Goal: Book appointment/travel/reservation

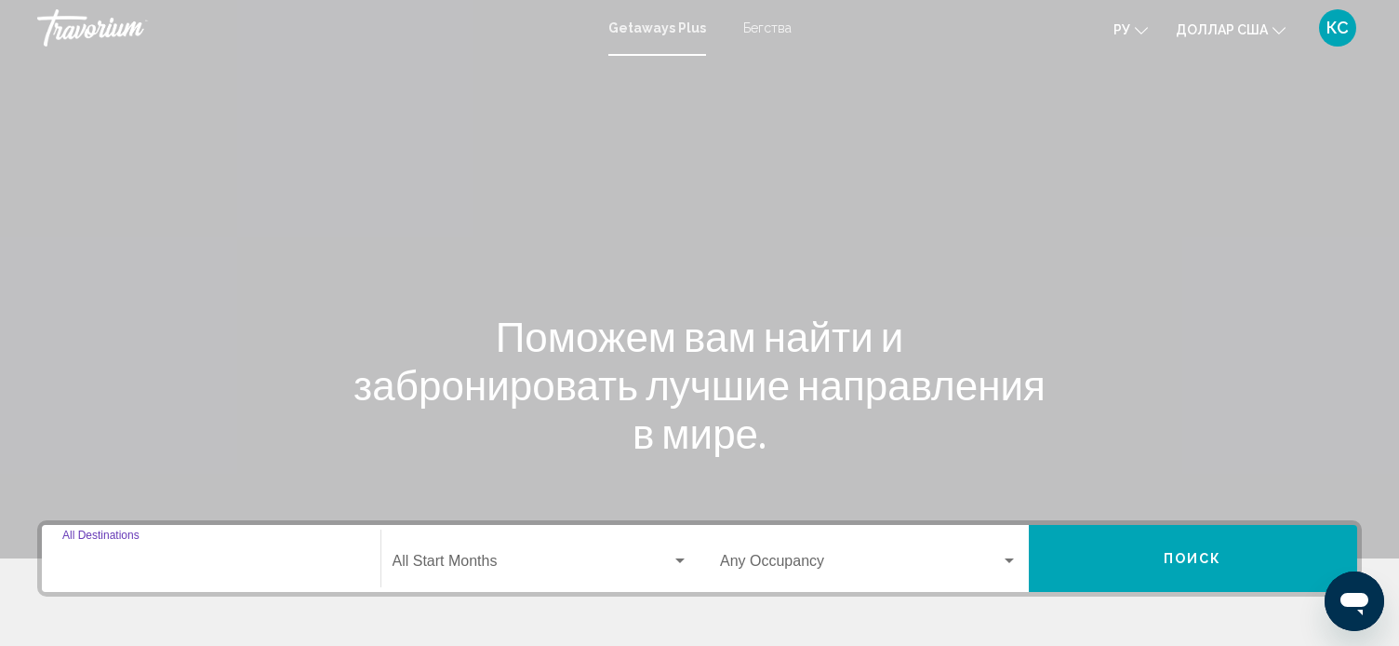
click at [116, 558] on input "Destination All Destinations" at bounding box center [211, 564] width 298 height 17
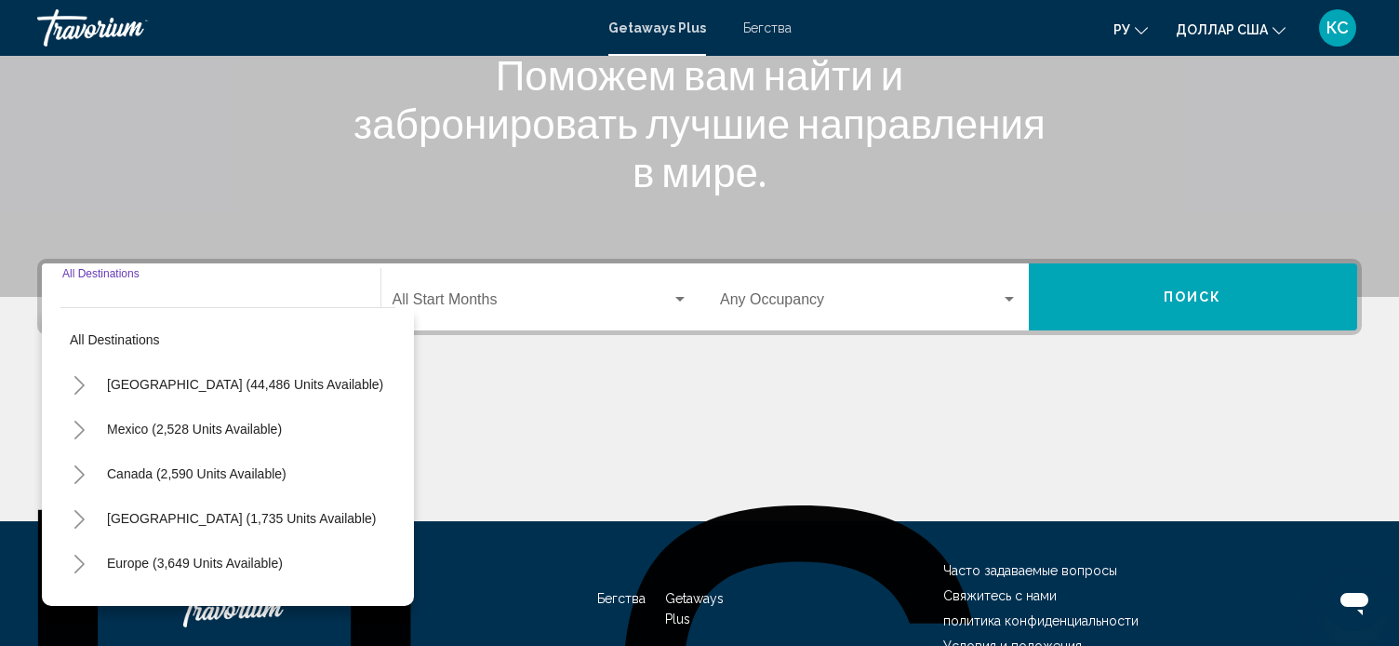
scroll to position [365, 0]
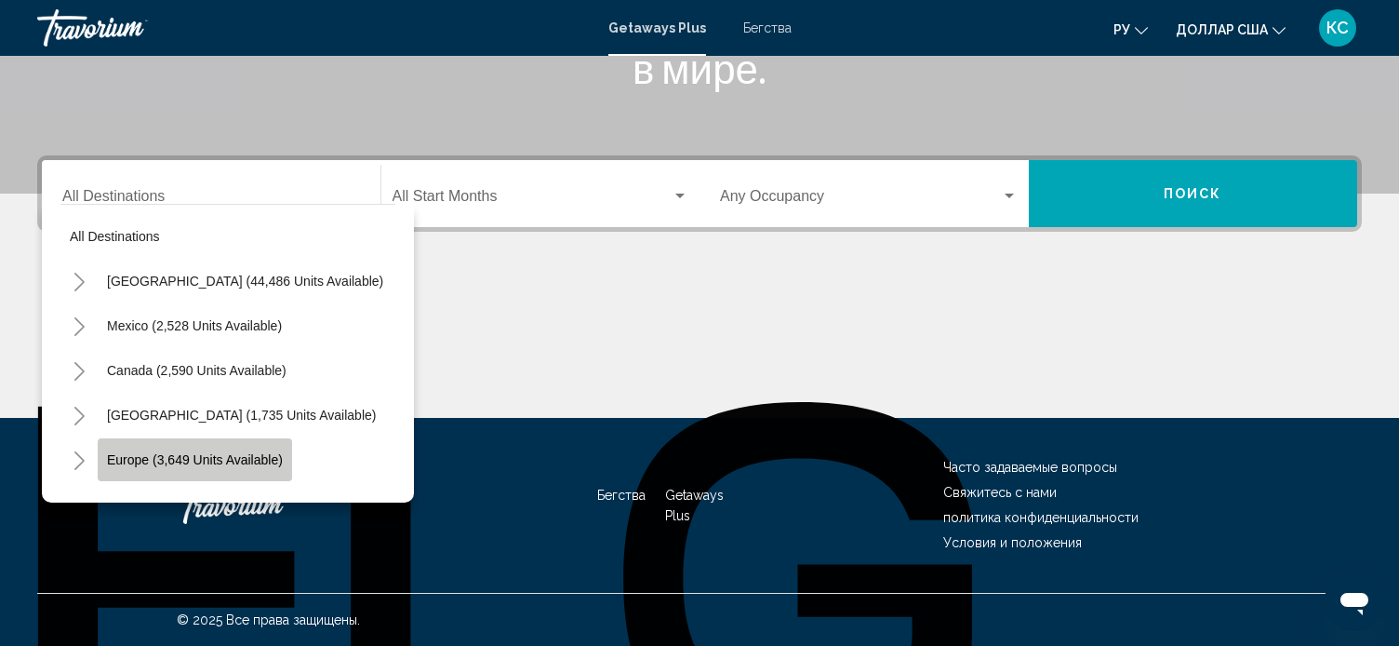
click at [223, 452] on span "Europe (3,649 units available)" at bounding box center [195, 459] width 176 height 15
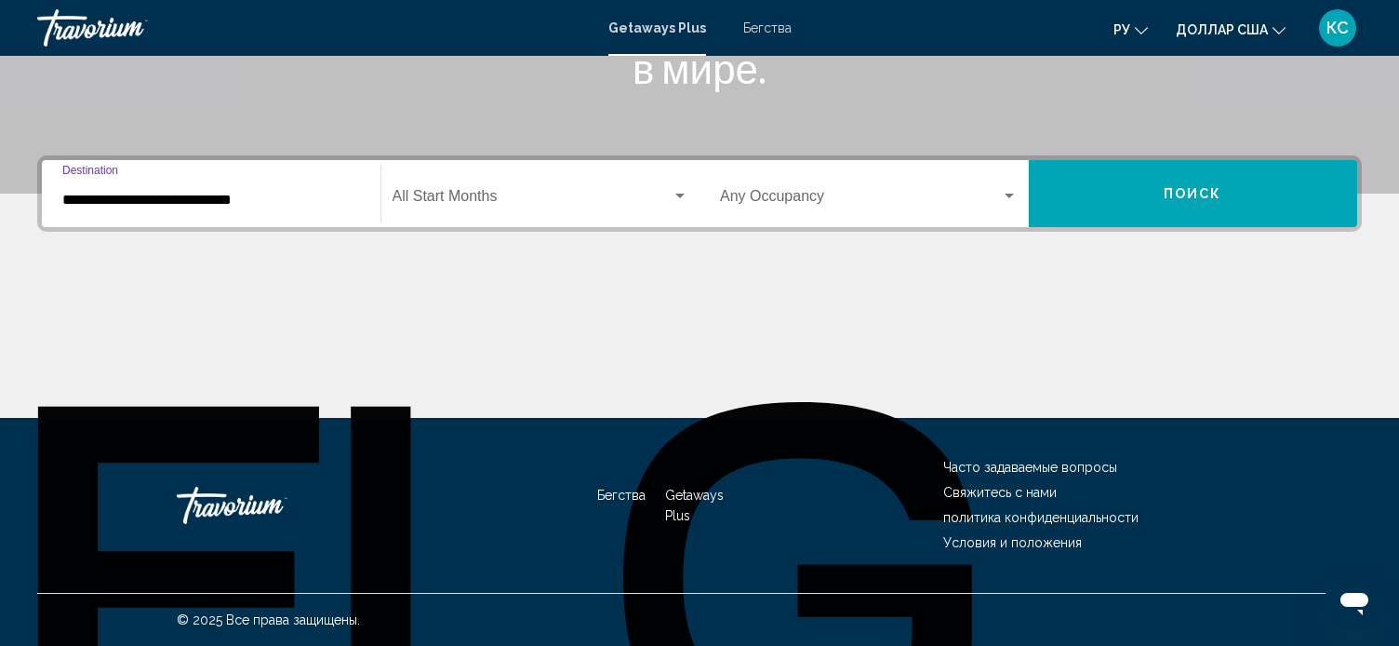
click at [245, 202] on input "**********" at bounding box center [211, 200] width 298 height 17
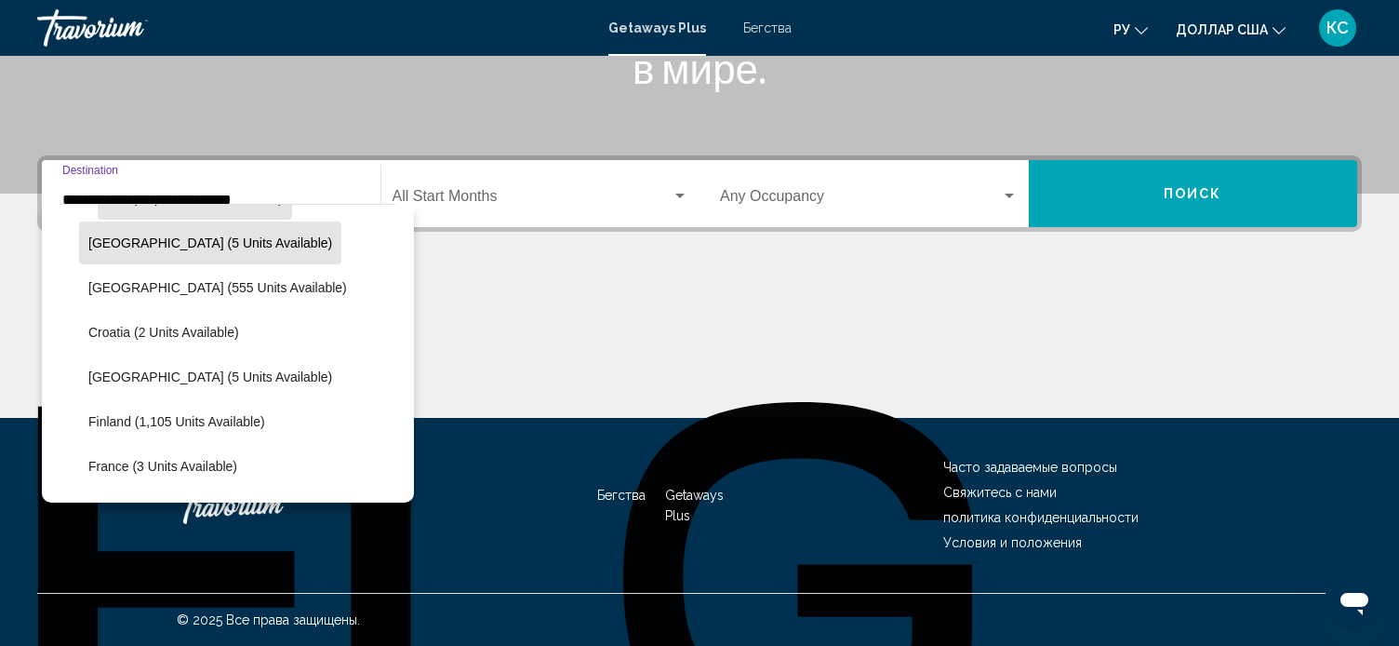
scroll to position [268, 0]
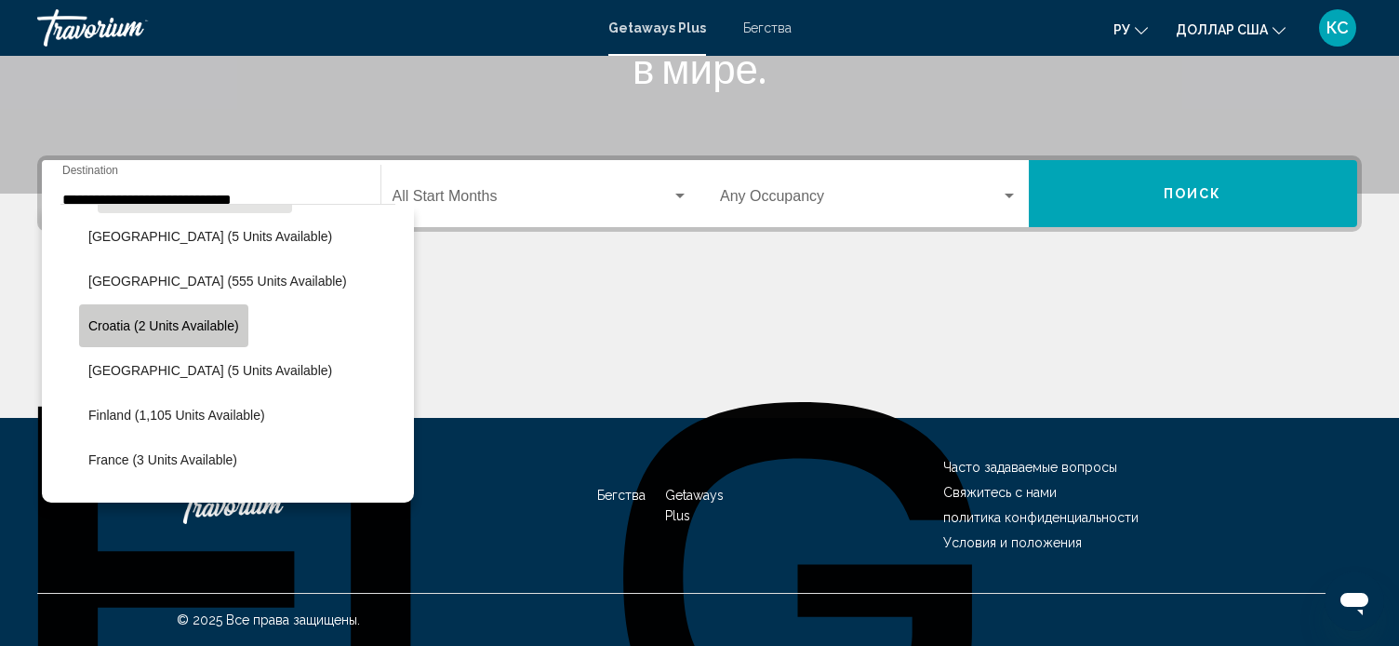
click at [184, 318] on span "Croatia (2 units available)" at bounding box center [163, 325] width 151 height 15
type input "**********"
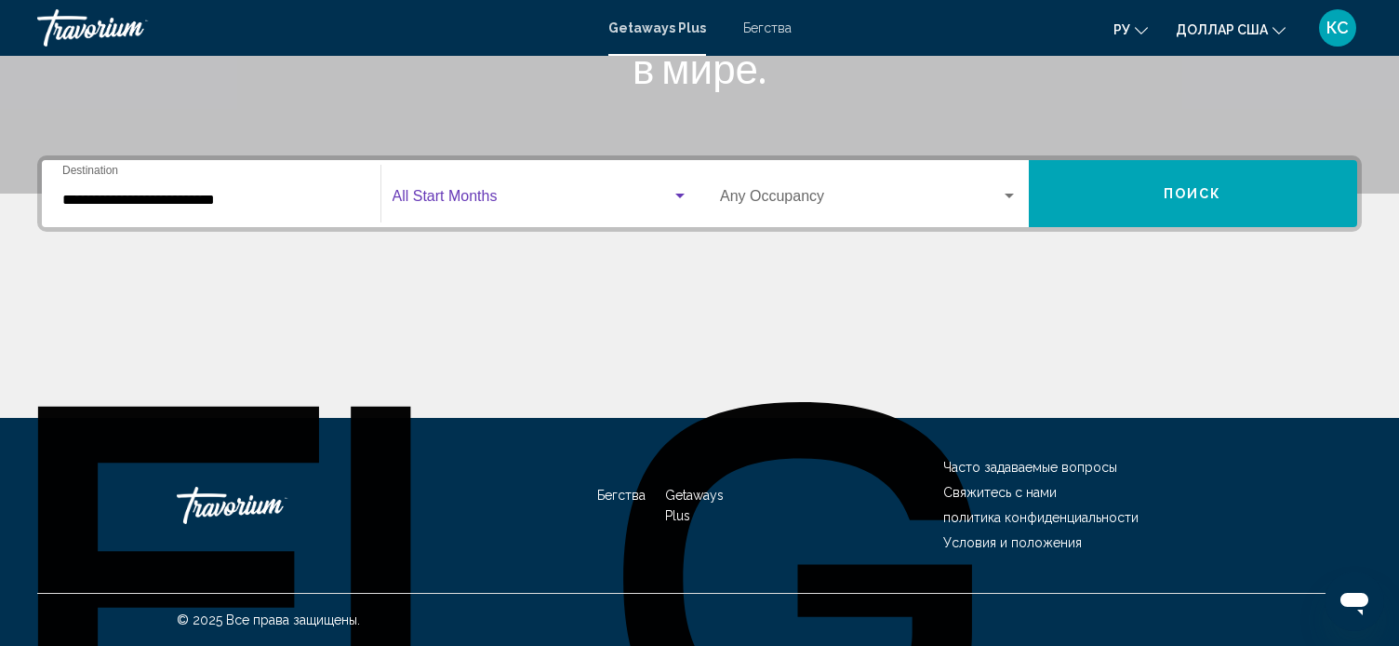
click at [488, 194] on span "Виджет поиска" at bounding box center [533, 200] width 280 height 17
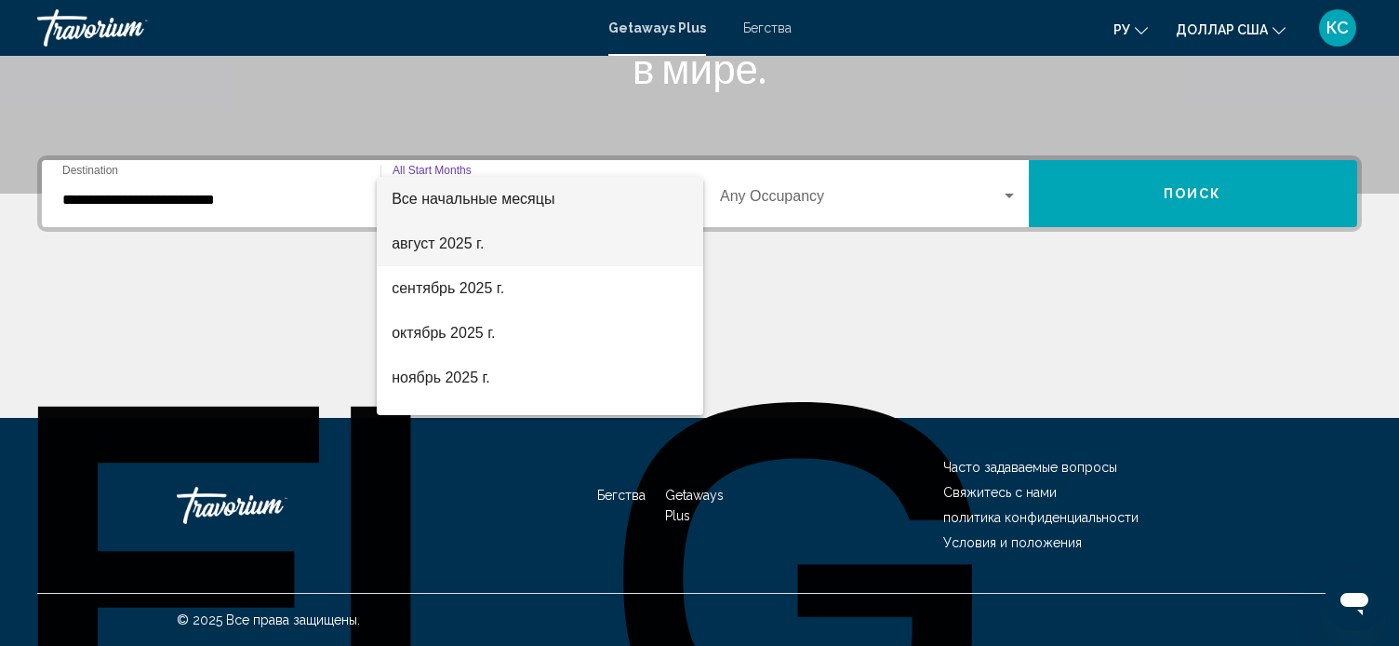
click at [469, 239] on font "август 2025 г." at bounding box center [438, 243] width 92 height 16
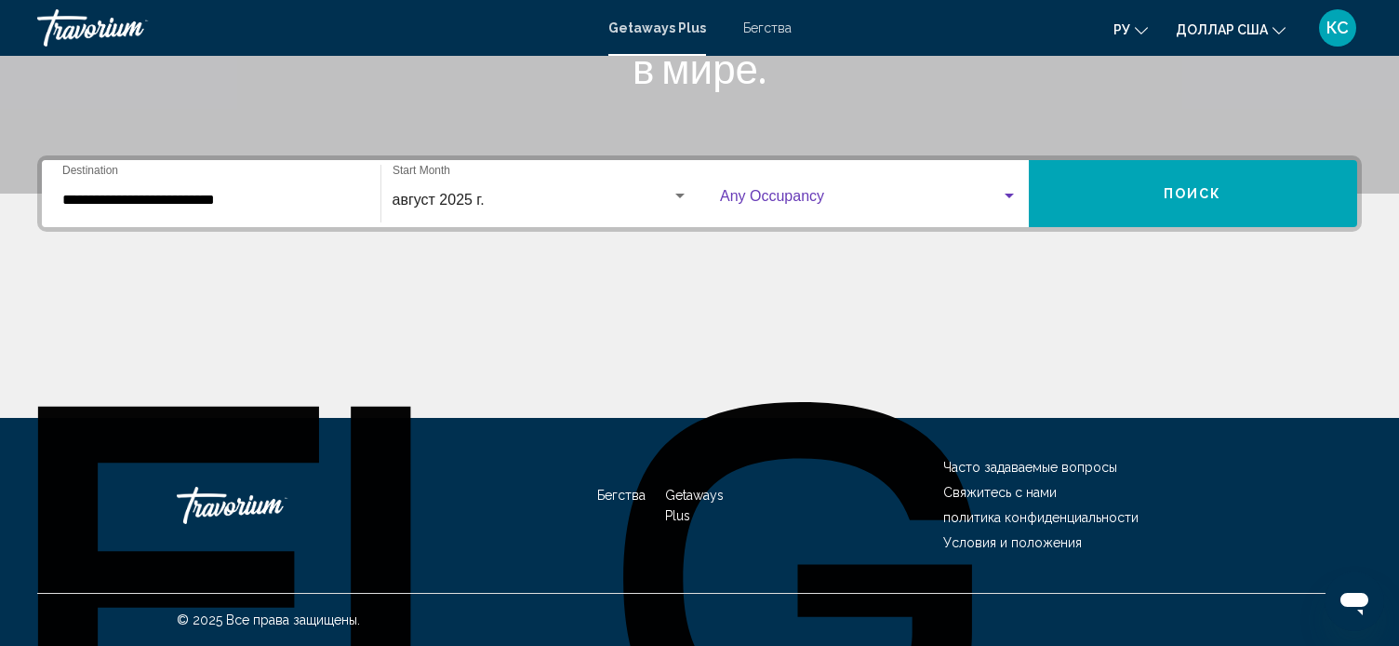
click at [754, 196] on span "Виджет поиска" at bounding box center [860, 200] width 281 height 17
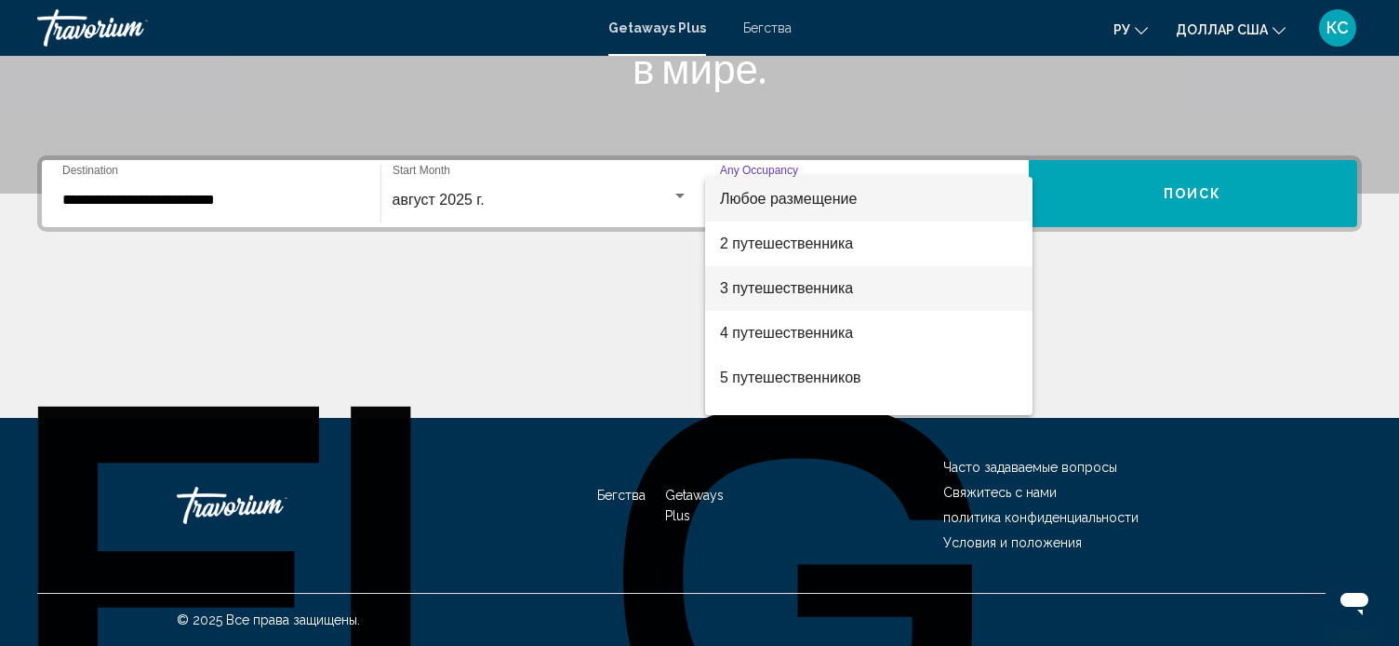
click at [813, 296] on font "3 путешественника" at bounding box center [786, 288] width 133 height 16
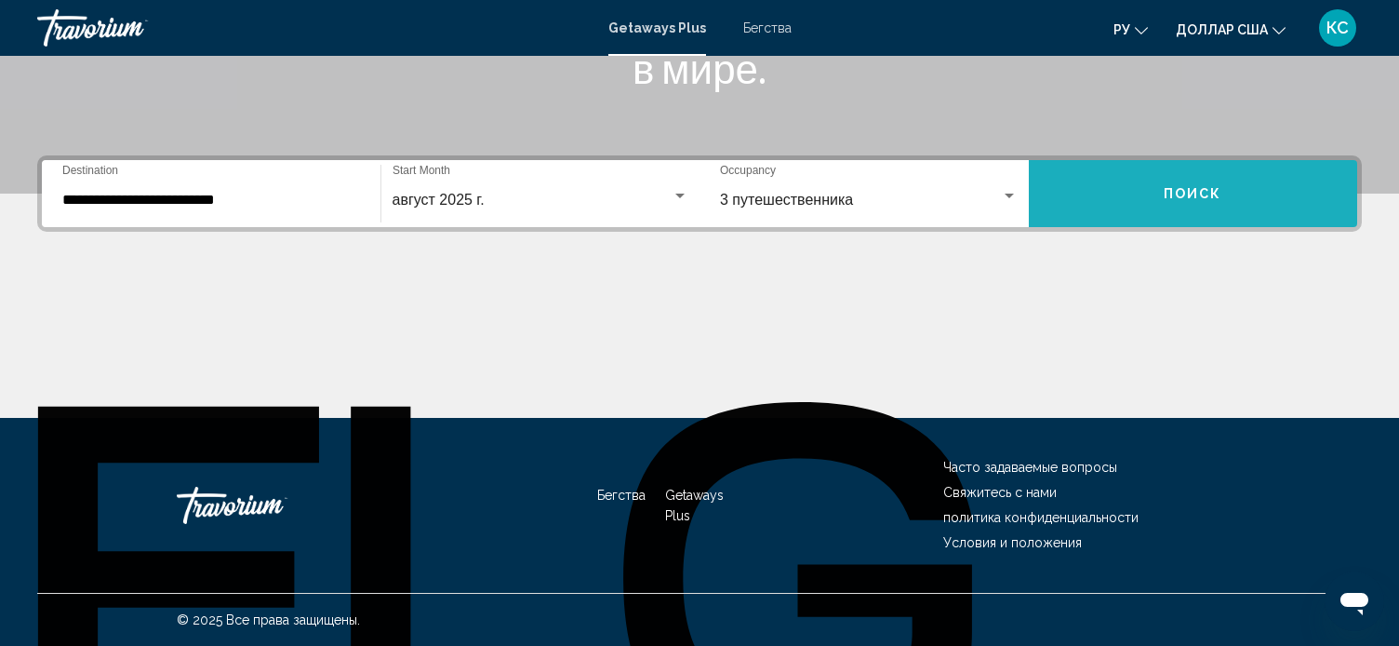
click at [1276, 170] on button "Поиск" at bounding box center [1193, 193] width 329 height 67
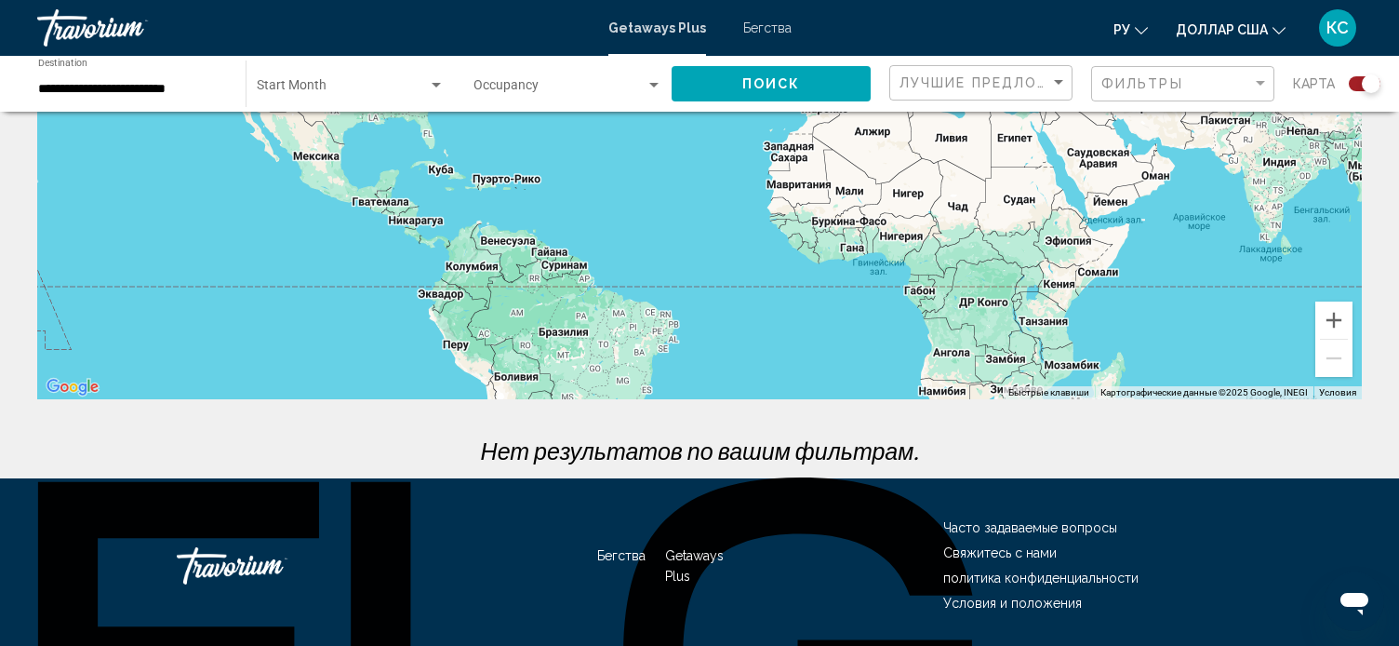
scroll to position [350, 0]
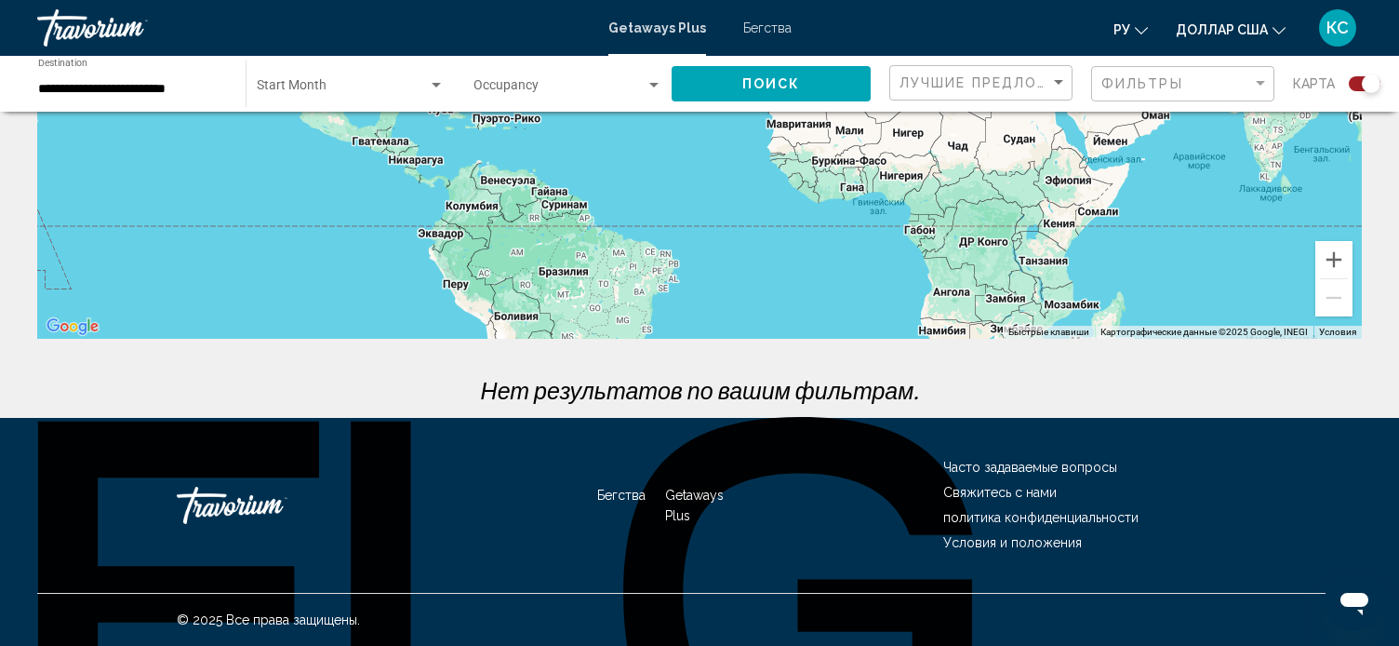
click at [185, 107] on div "**********" at bounding box center [132, 84] width 189 height 51
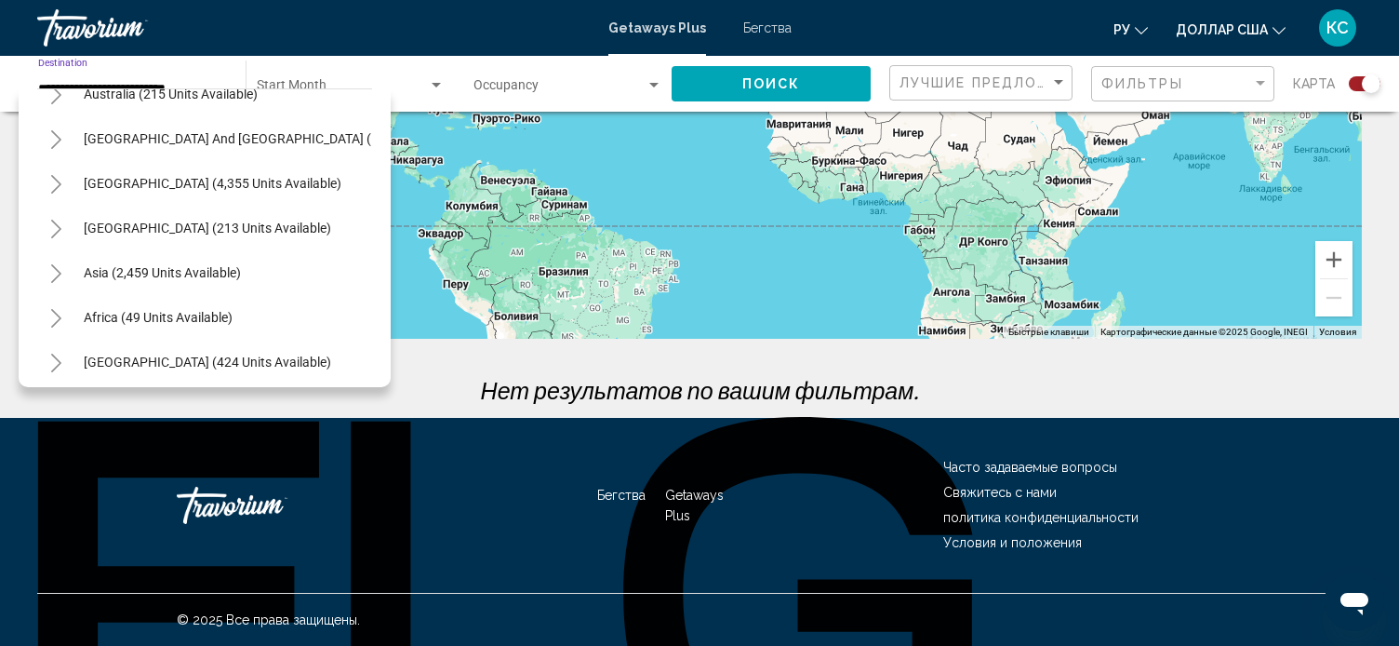
scroll to position [1119, 0]
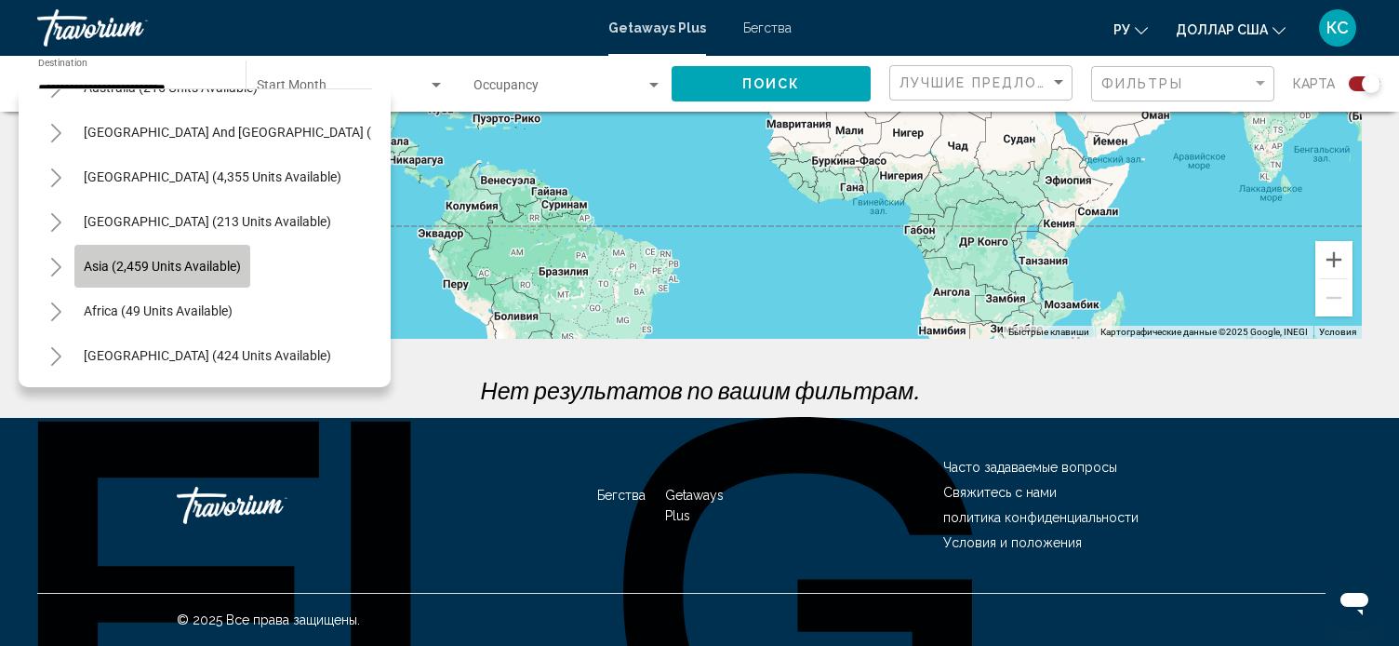
click at [153, 245] on button "Asia (2,459 units available)" at bounding box center [162, 266] width 176 height 43
type input "**********"
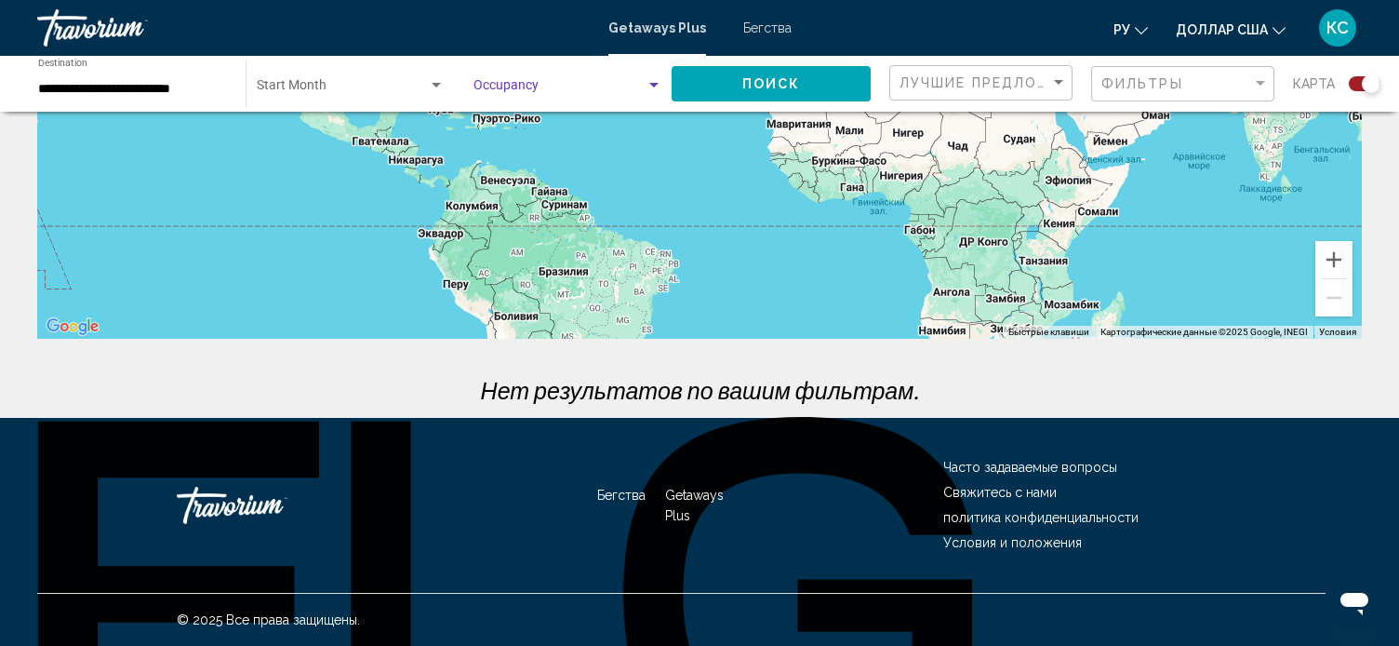
click at [653, 87] on div "Search widget" at bounding box center [653, 85] width 9 height 5
click at [435, 85] on div at bounding box center [699, 323] width 1399 height 646
click at [435, 85] on div "Search widget" at bounding box center [436, 85] width 9 height 5
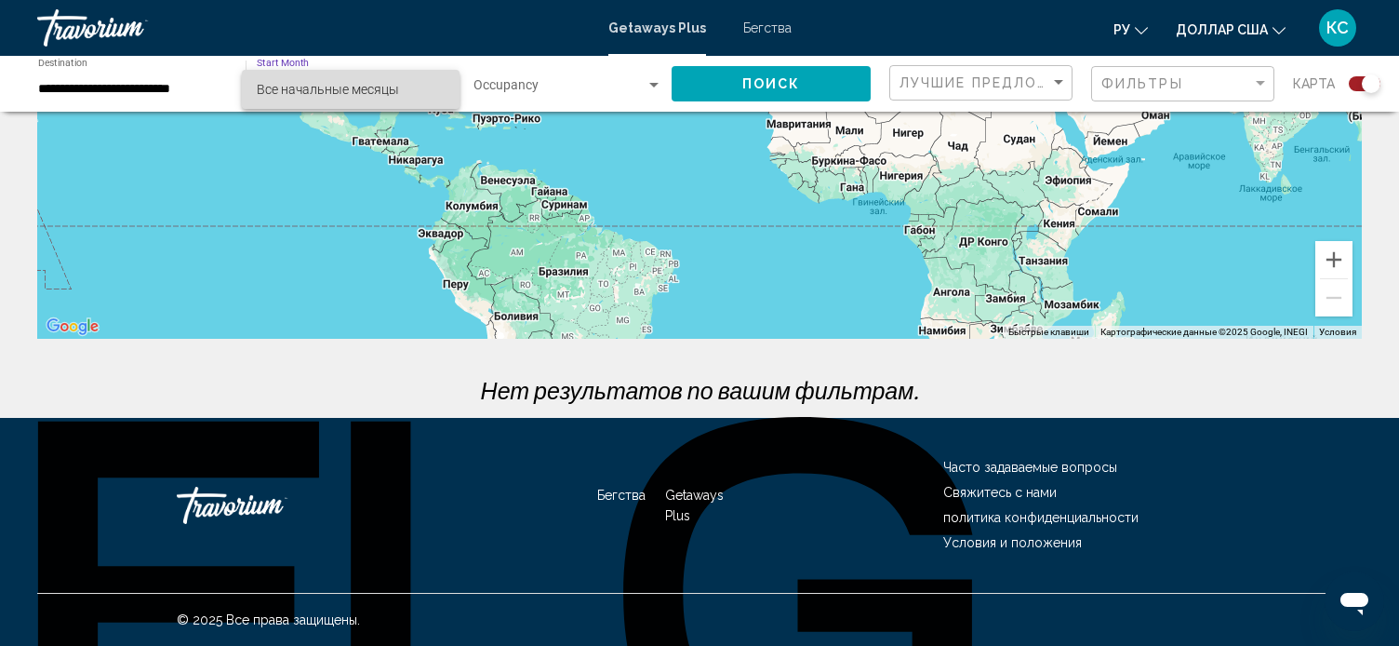
click at [401, 87] on span "Все начальные месяцы" at bounding box center [351, 89] width 189 height 39
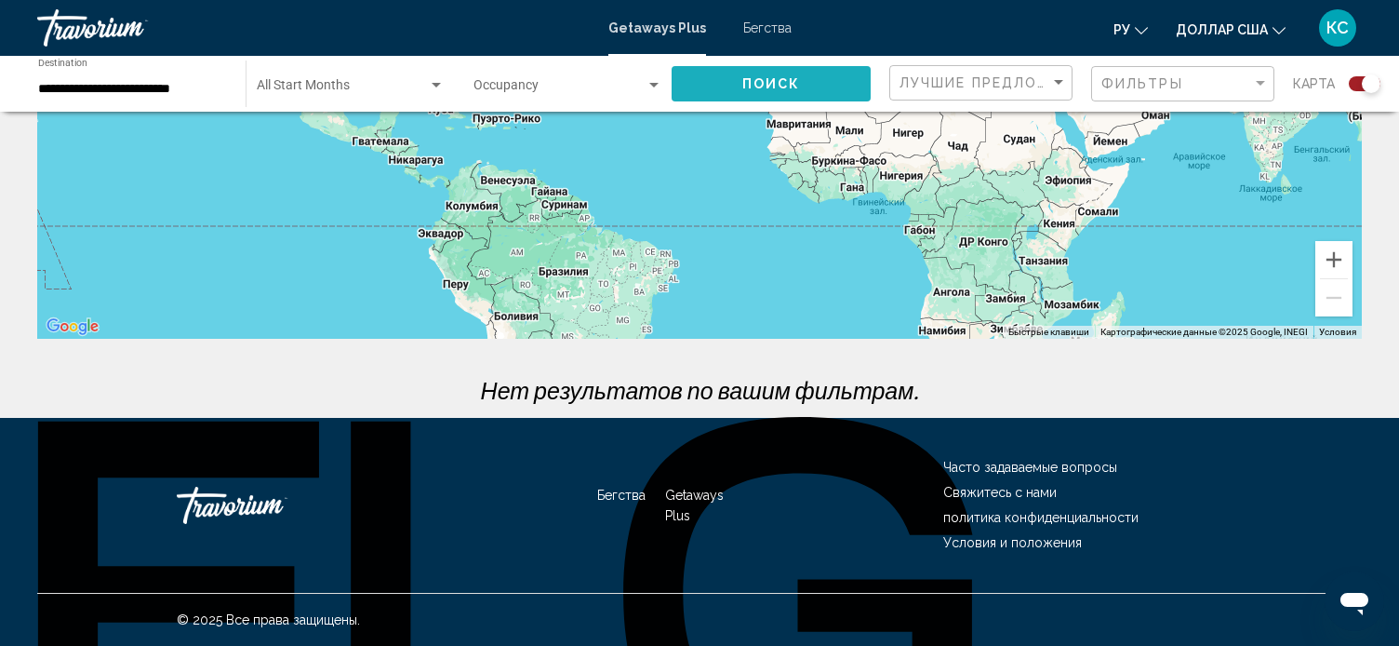
click at [720, 87] on button "Поиск" at bounding box center [771, 83] width 199 height 34
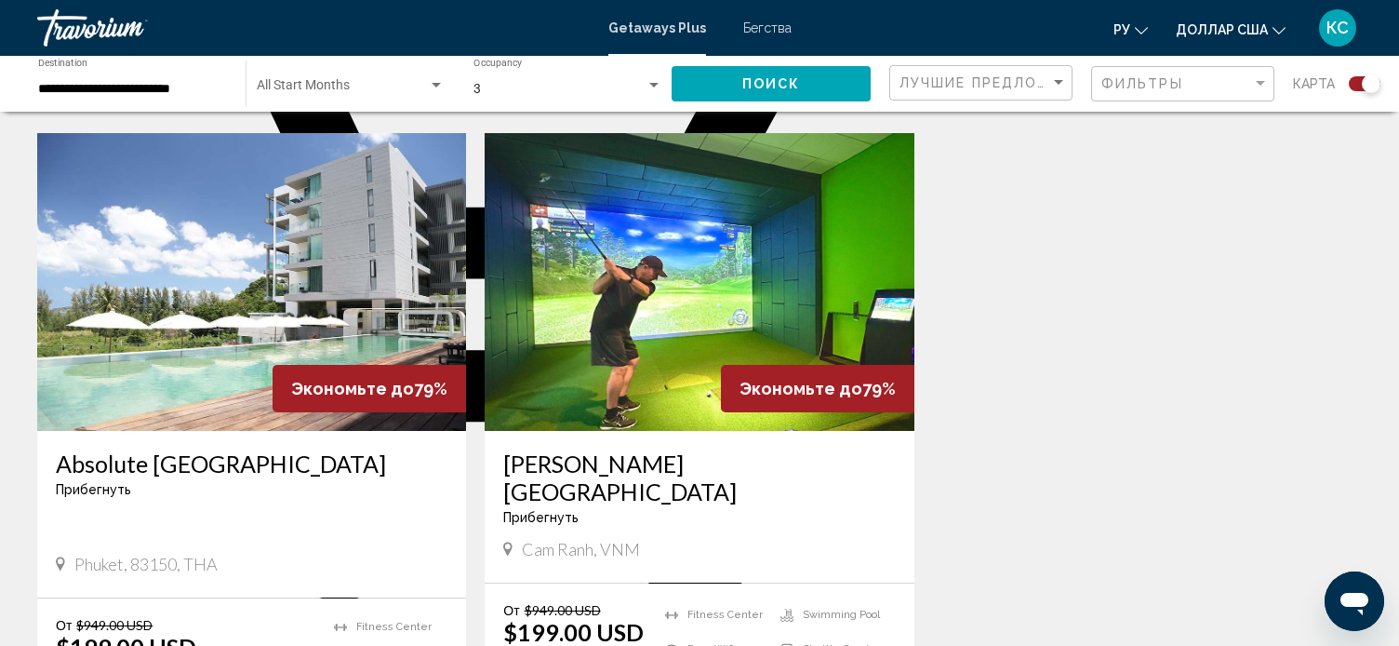
scroll to position [2630, 0]
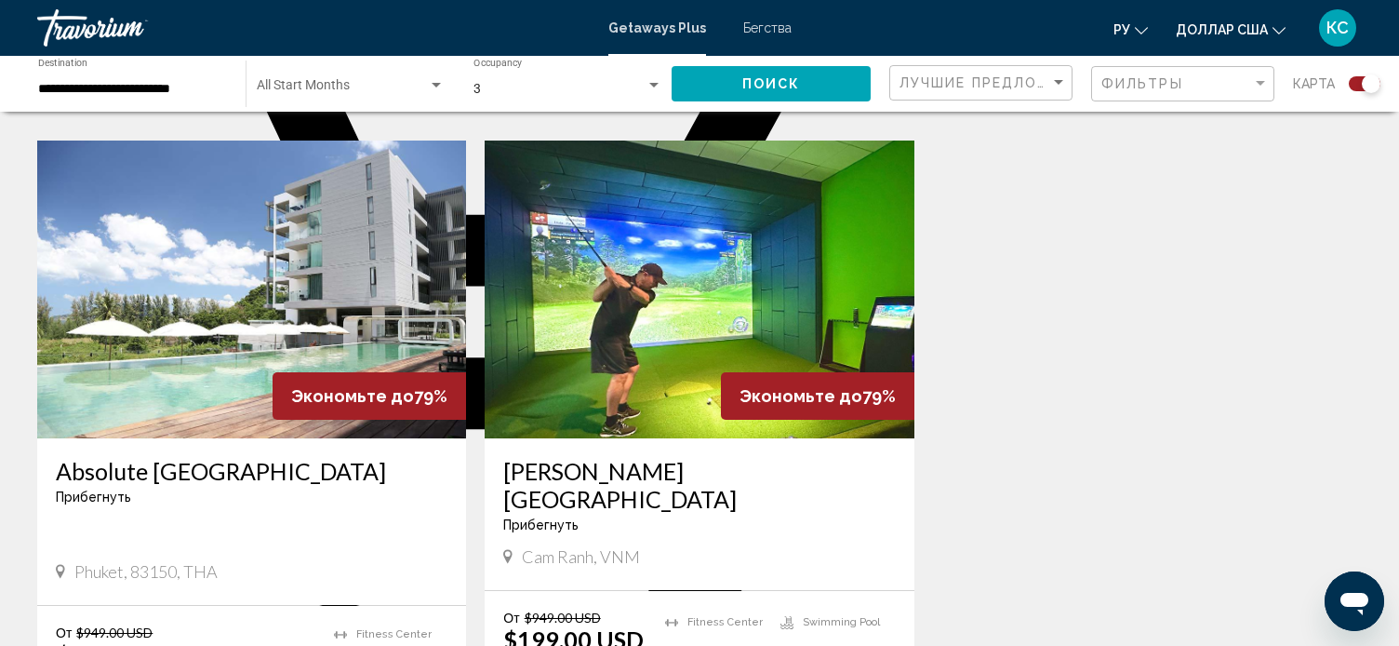
click at [257, 232] on img "Основное содержание" at bounding box center [251, 289] width 429 height 298
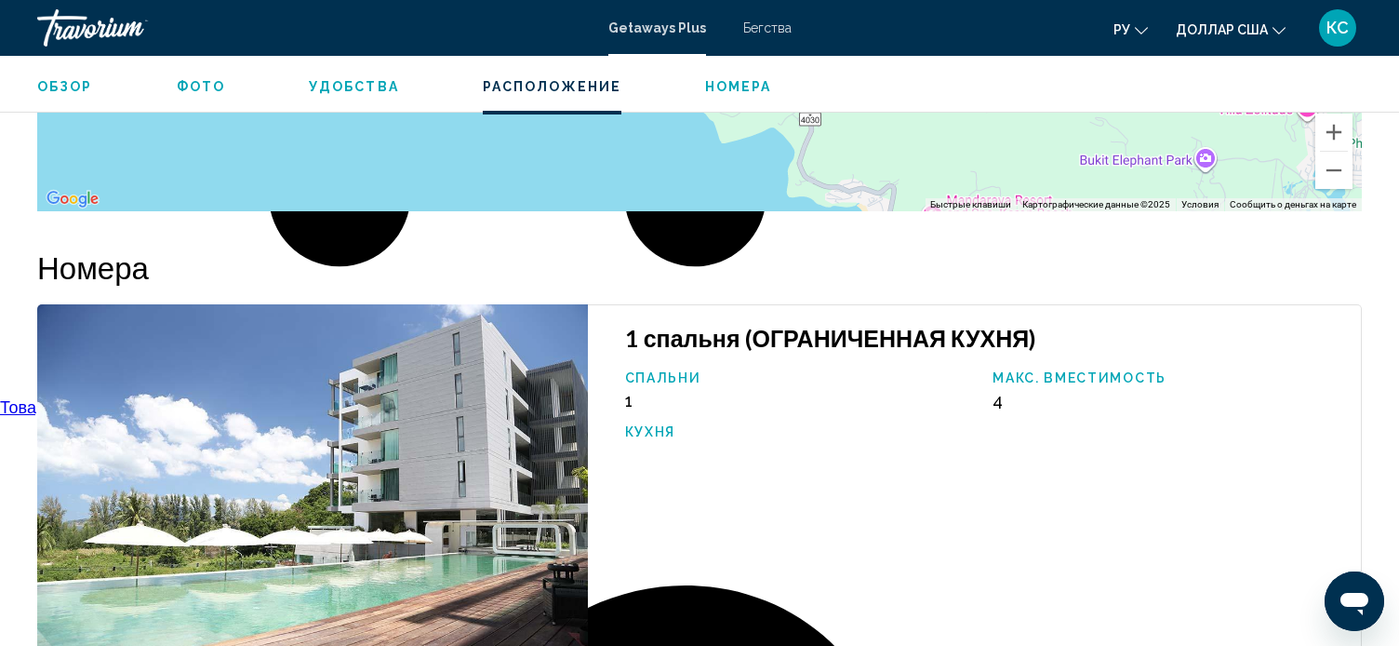
scroll to position [2962, 0]
